Goal: Ask a question

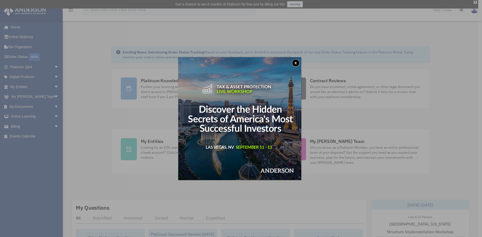
click at [294, 60] on img at bounding box center [239, 118] width 123 height 123
click at [297, 61] on button "x" at bounding box center [296, 63] width 8 height 8
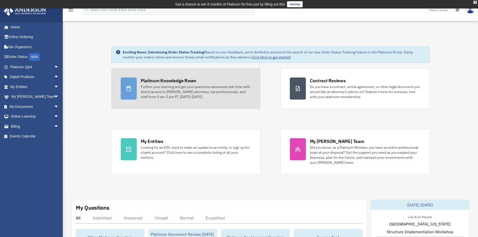
click at [151, 92] on div "Further your learning and get your questions answered real-time with direct acc…" at bounding box center [196, 91] width 110 height 15
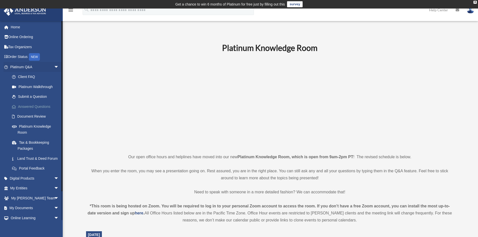
click at [33, 106] on link "Answered Questions" at bounding box center [37, 107] width 60 height 10
click at [33, 97] on link "Submit a Question" at bounding box center [37, 97] width 60 height 10
